Goal: Information Seeking & Learning: Learn about a topic

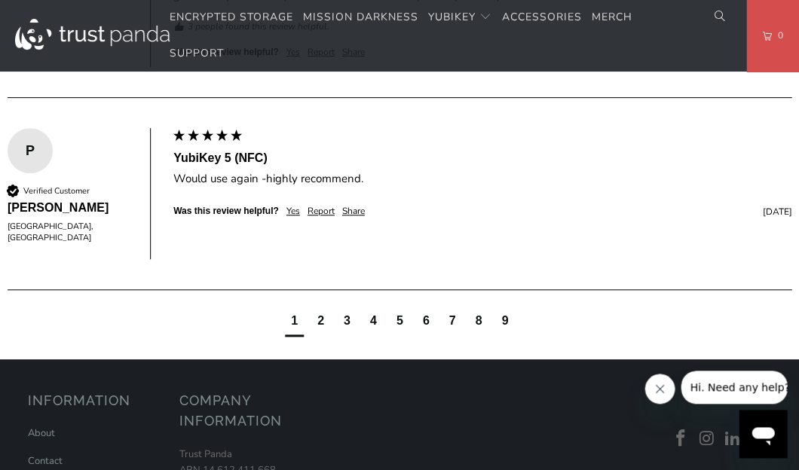
scroll to position [1040, 0]
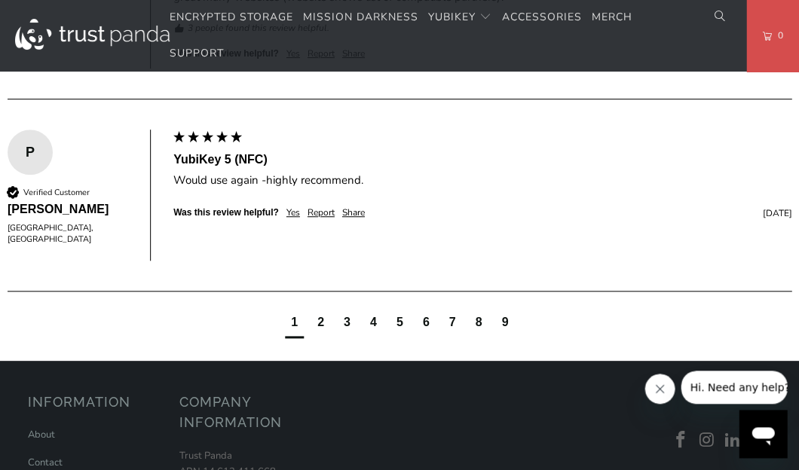
click at [0, 0] on p "TAP-AND-GO - Just tap YubiKey 5 NFC to NFC-enabled Android, Windows 10 and iOS …" at bounding box center [0, 0] width 0 height 0
click at [0, 0] on p "SIMPLE - Most effective way to protect against account takeovers EASY - Intuiti…" at bounding box center [0, 0] width 0 height 0
click at [0, 0] on p "TAP-AND-GO - Just tap YubiKey 5 NFC to NFC-enabled Android, Windows 10 and iOS …" at bounding box center [0, 0] width 0 height 0
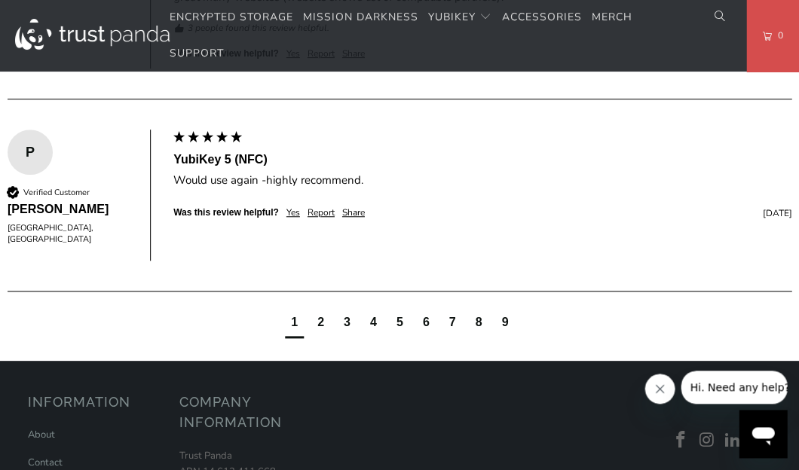
click at [0, 0] on p "TAP-AND-GO - Just tap YubiKey 5 NFC to NFC-enabled Android, Windows 10 and iOS …" at bounding box center [0, 0] width 0 height 0
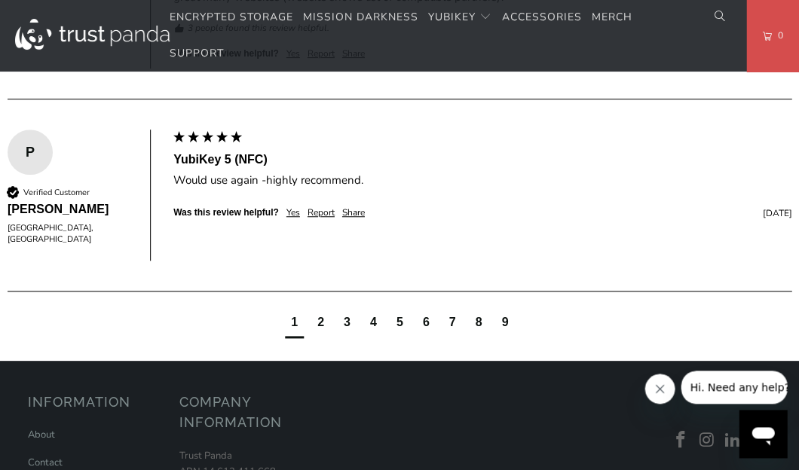
click at [0, 0] on p "TAP-AND-GO - Just tap YubiKey 5 NFC to NFC-enabled Android, Windows 10 and iOS …" at bounding box center [0, 0] width 0 height 0
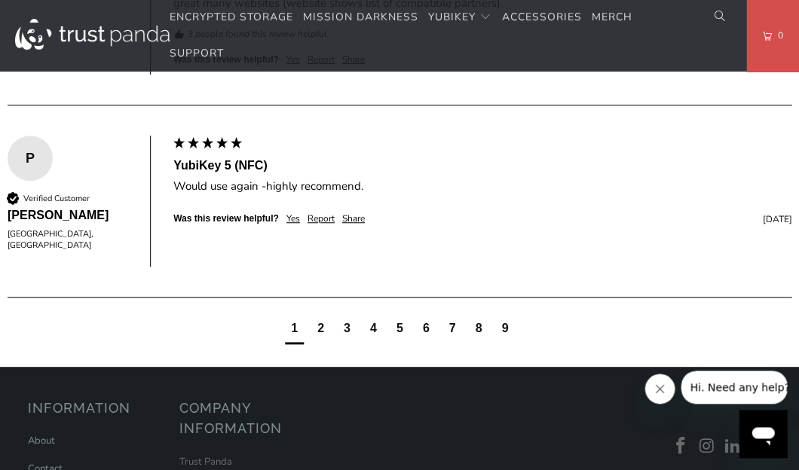
scroll to position [1047, 0]
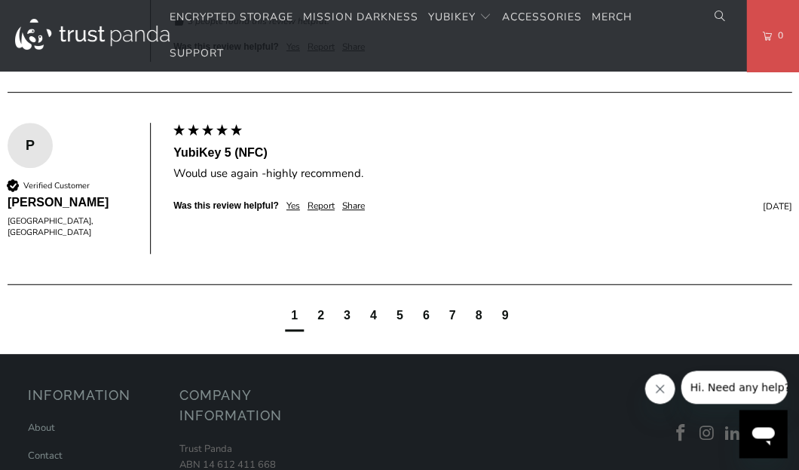
click at [0, 0] on p "TAP-AND-GO - Just tap YubiKey 5 NFC to NFC-enabled Android, Windows 10 and iOS …" at bounding box center [0, 0] width 0 height 0
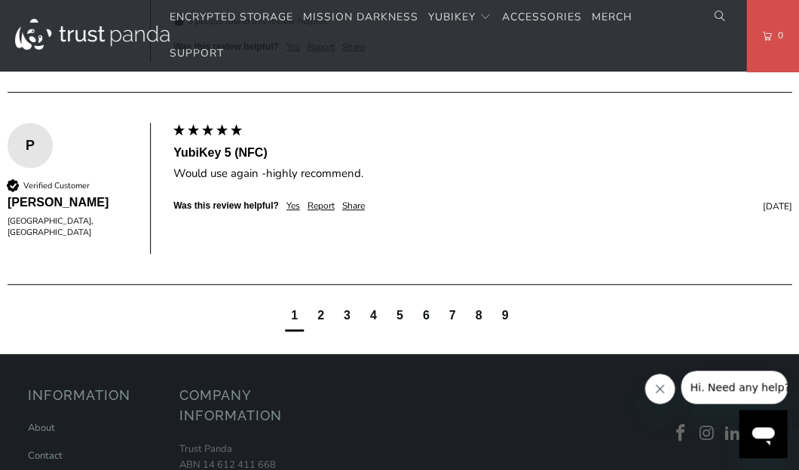
click at [0, 0] on p "TAP-AND-GO - Just tap YubiKey 5 NFC to NFC-enabled Android, Windows 10 and iOS …" at bounding box center [0, 0] width 0 height 0
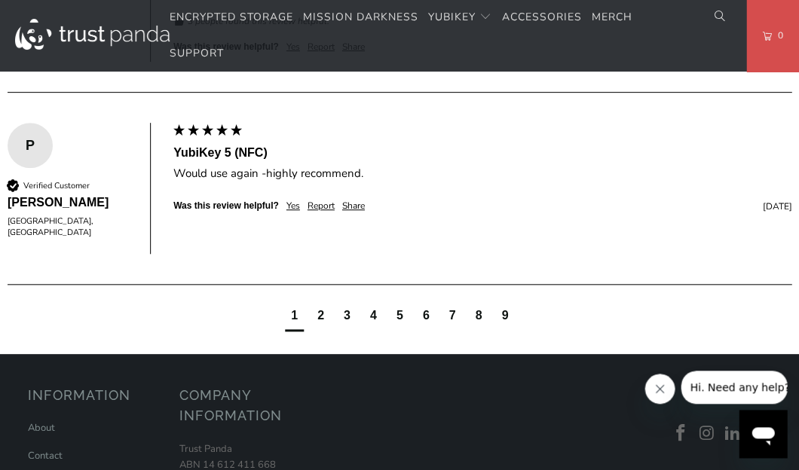
click at [0, 0] on p "TAP-AND-GO - Just tap YubiKey 5 NFC to NFC-enabled Android, Windows 10 and iOS …" at bounding box center [0, 0] width 0 height 0
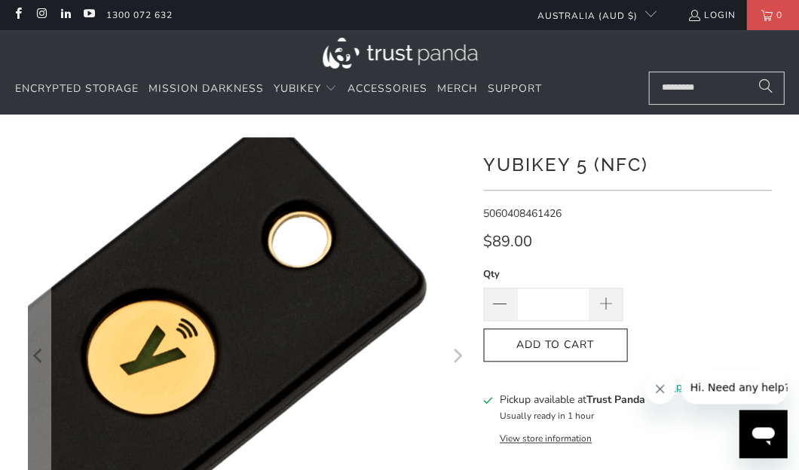
scroll to position [0, 0]
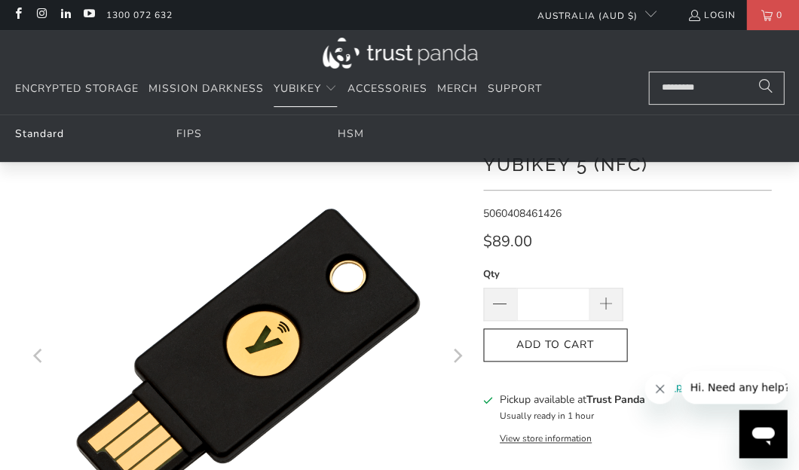
click at [46, 133] on link "Standard" at bounding box center [39, 134] width 49 height 14
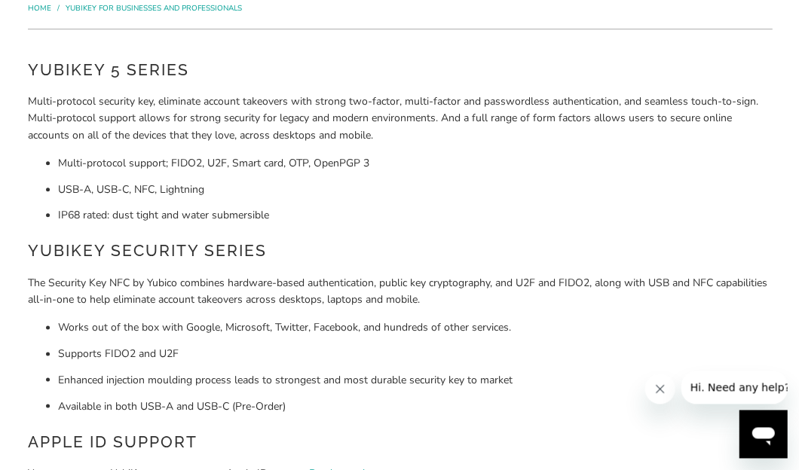
scroll to position [170, 0]
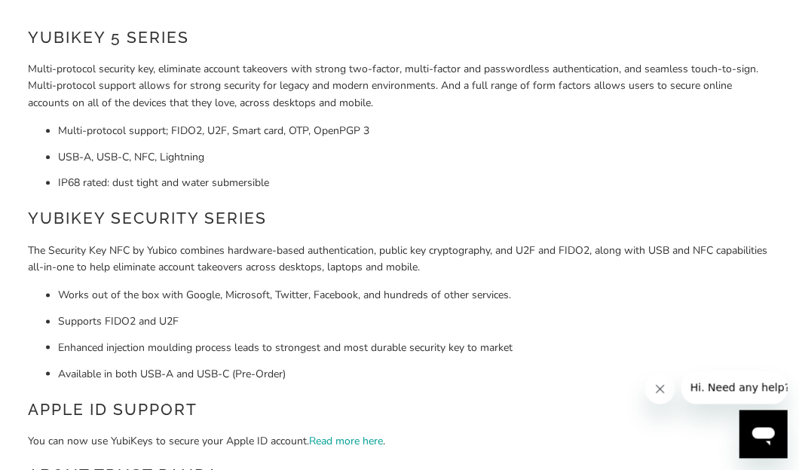
click at [392, 315] on li "Supports FIDO2 and U2F" at bounding box center [415, 322] width 714 height 17
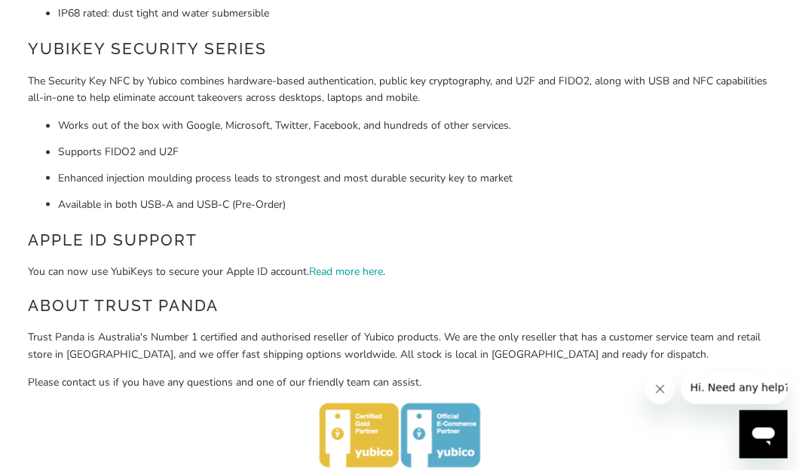
scroll to position [435, 0]
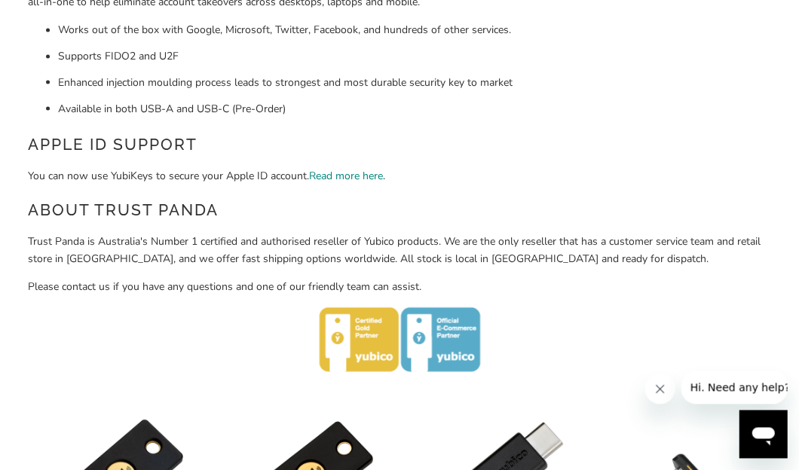
click at [335, 174] on link "Read more here" at bounding box center [346, 175] width 74 height 14
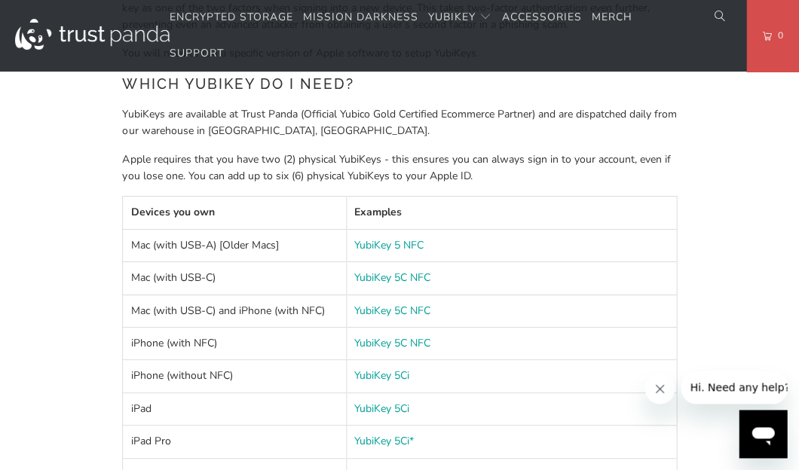
scroll to position [820, 0]
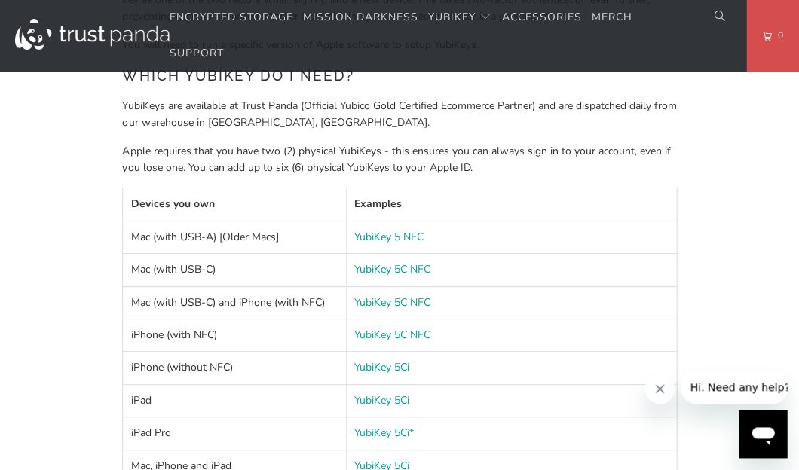
click at [322, 267] on td "Mac (with USB-C)" at bounding box center [235, 270] width 224 height 32
click at [303, 345] on td "iPhone (with NFC)" at bounding box center [235, 335] width 224 height 32
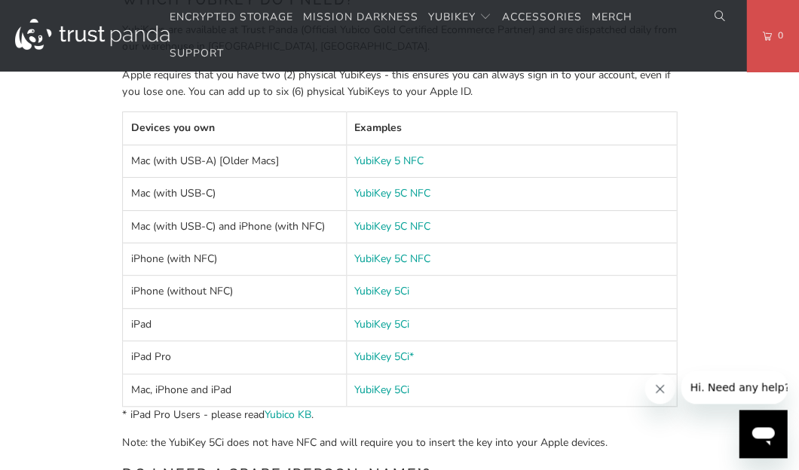
scroll to position [896, 0]
click at [283, 413] on link "Yubico KB" at bounding box center [287, 415] width 47 height 14
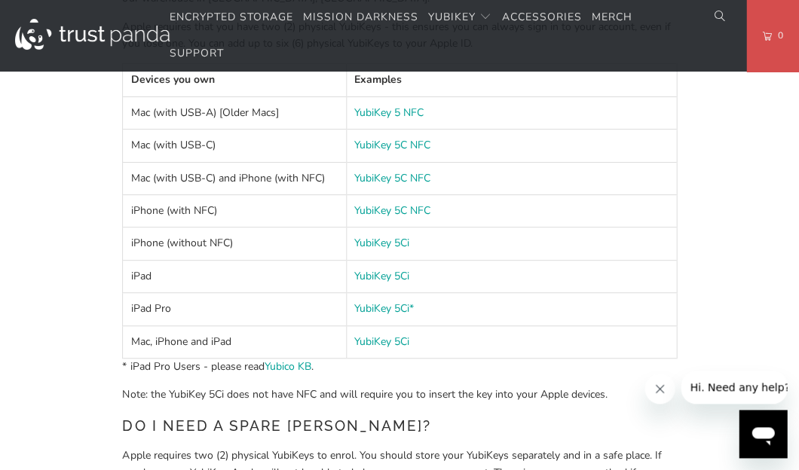
scroll to position [947, 1]
